Goal: Find specific page/section: Find specific page/section

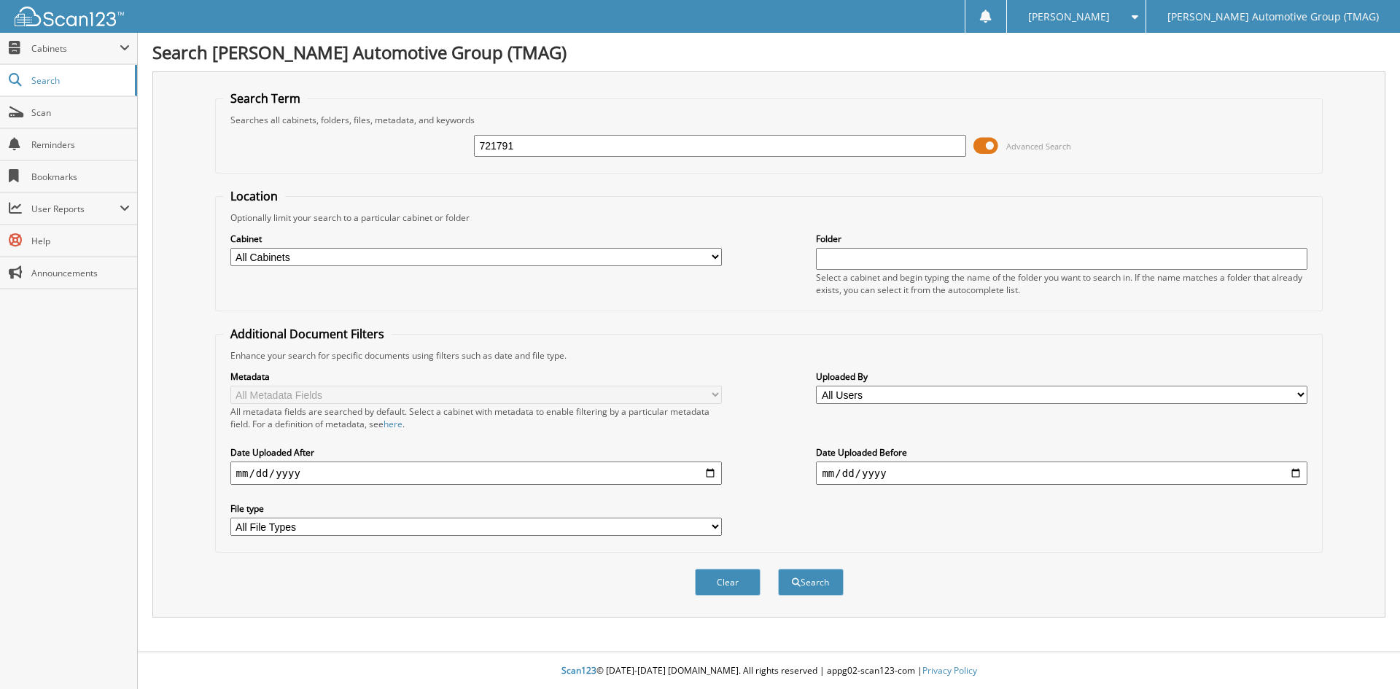
type input "721791"
click at [778, 569] on button "Search" at bounding box center [811, 582] width 66 height 27
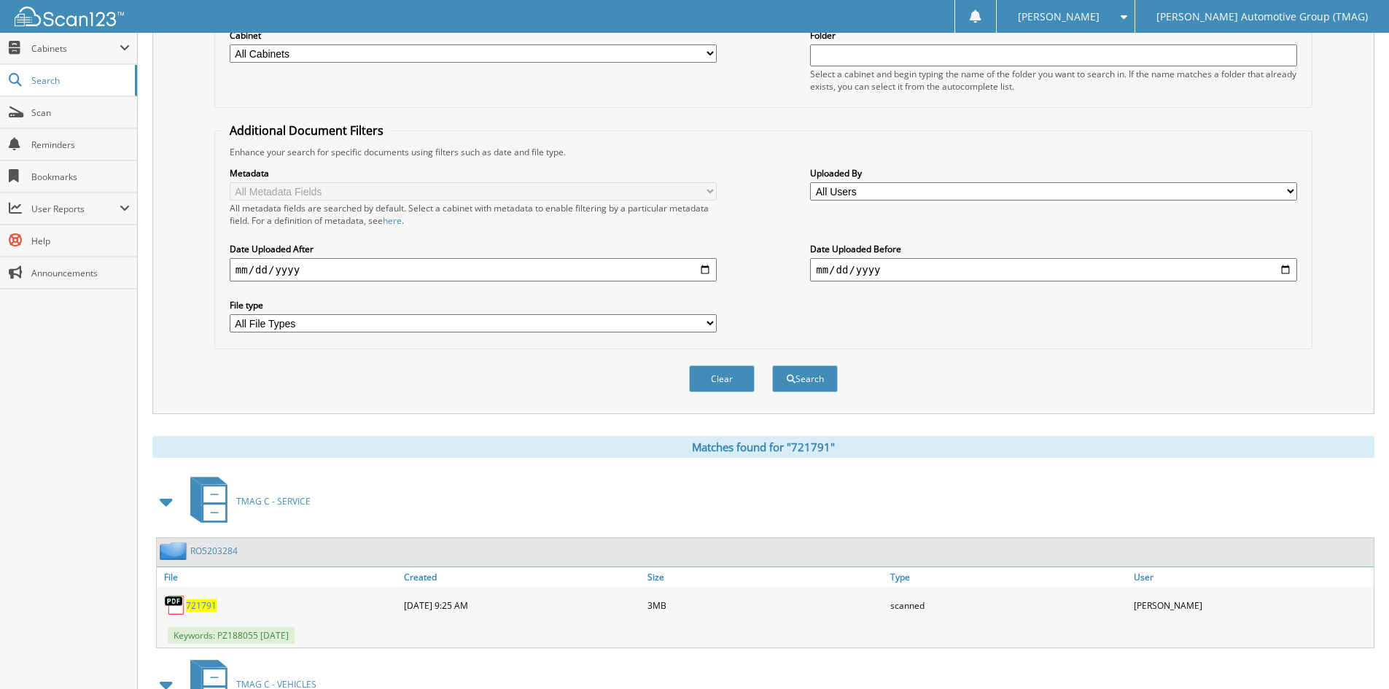
scroll to position [309, 0]
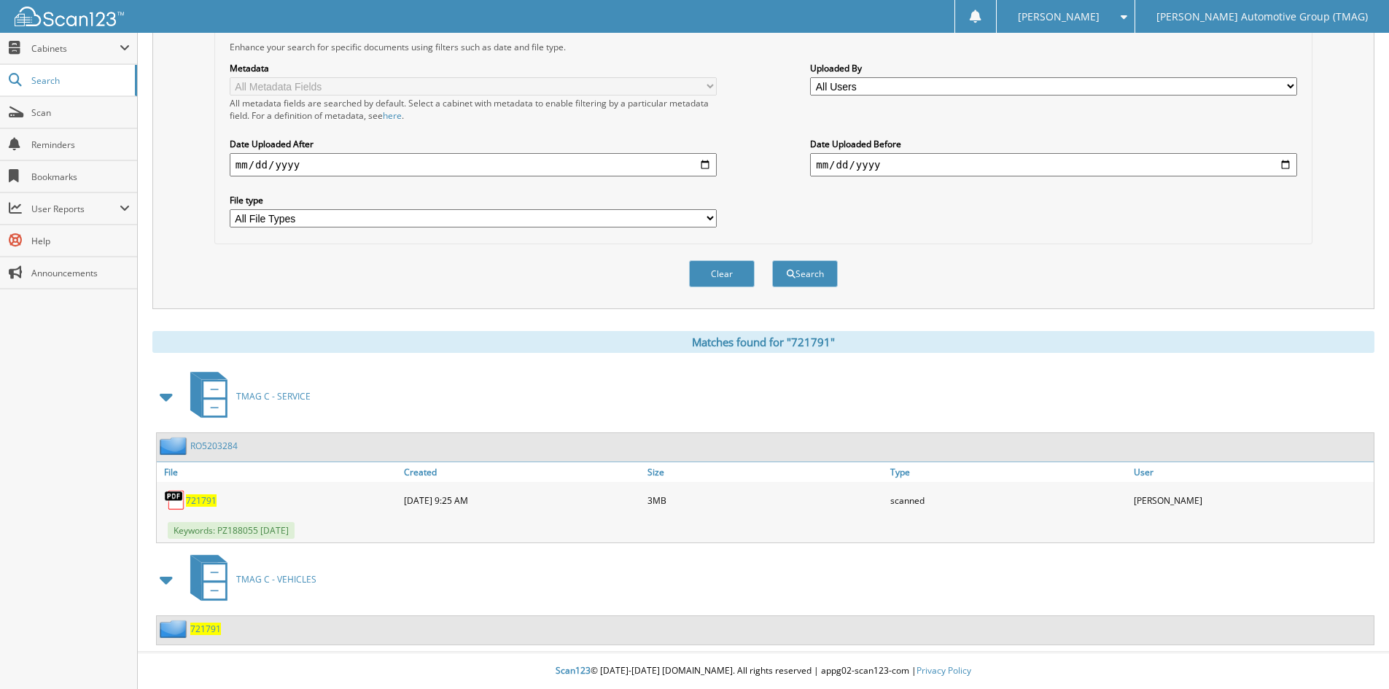
click at [208, 630] on span "721791" at bounding box center [205, 629] width 31 height 12
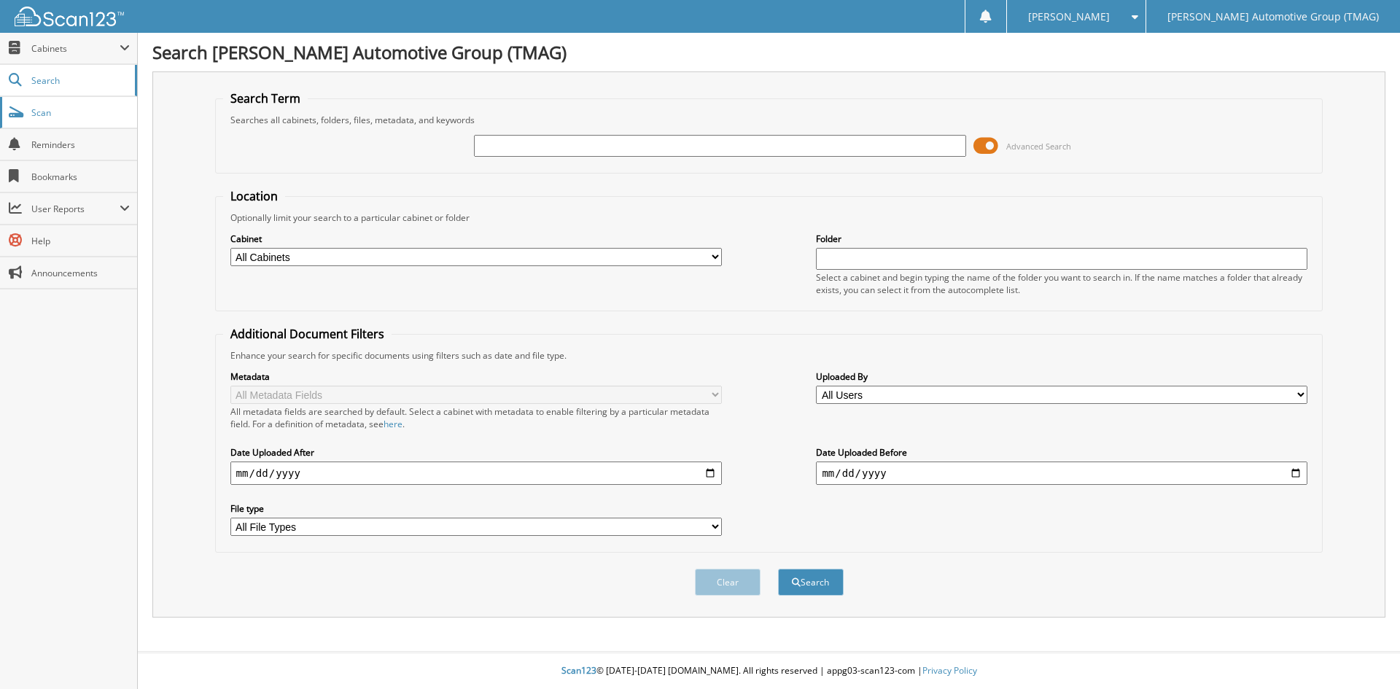
click at [103, 120] on link "Scan" at bounding box center [68, 112] width 137 height 31
